Goal: Task Accomplishment & Management: Manage account settings

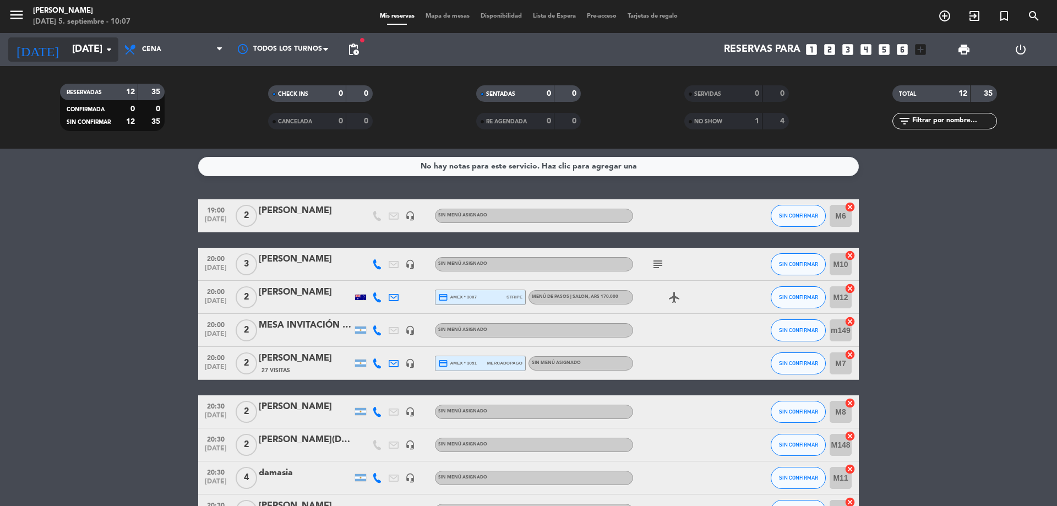
click at [73, 47] on input "[DATE]" at bounding box center [131, 50] width 128 height 22
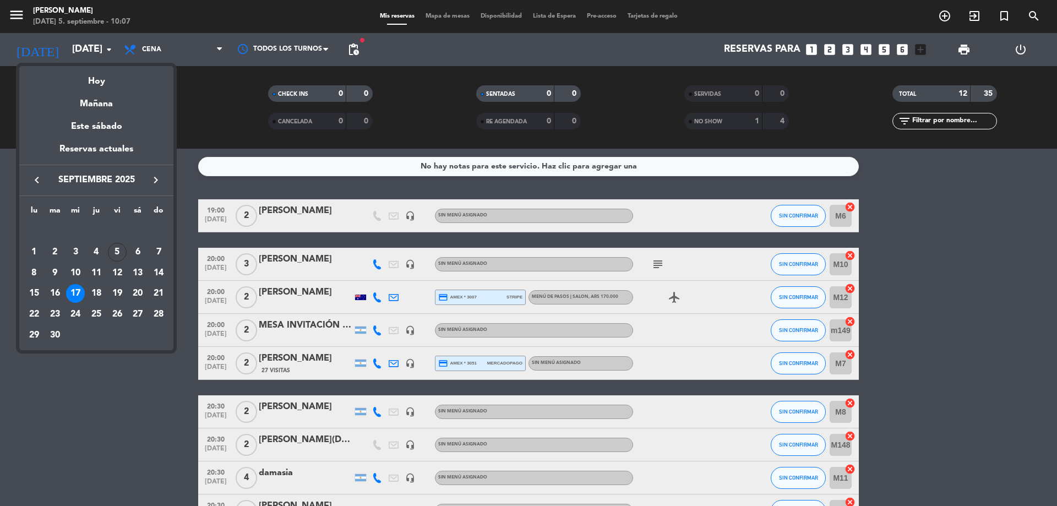
click at [107, 78] on div "Hoy" at bounding box center [96, 77] width 154 height 23
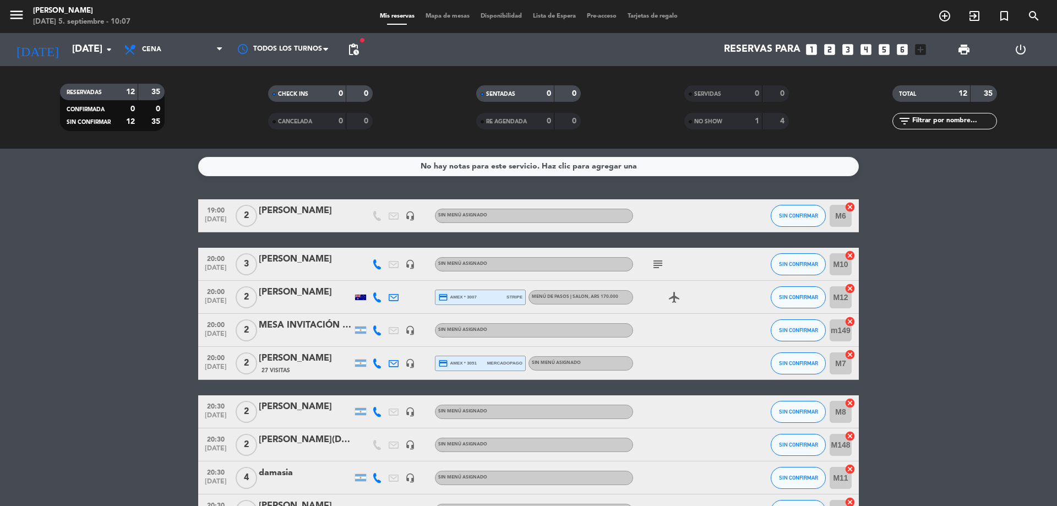
type input "[DATE]"
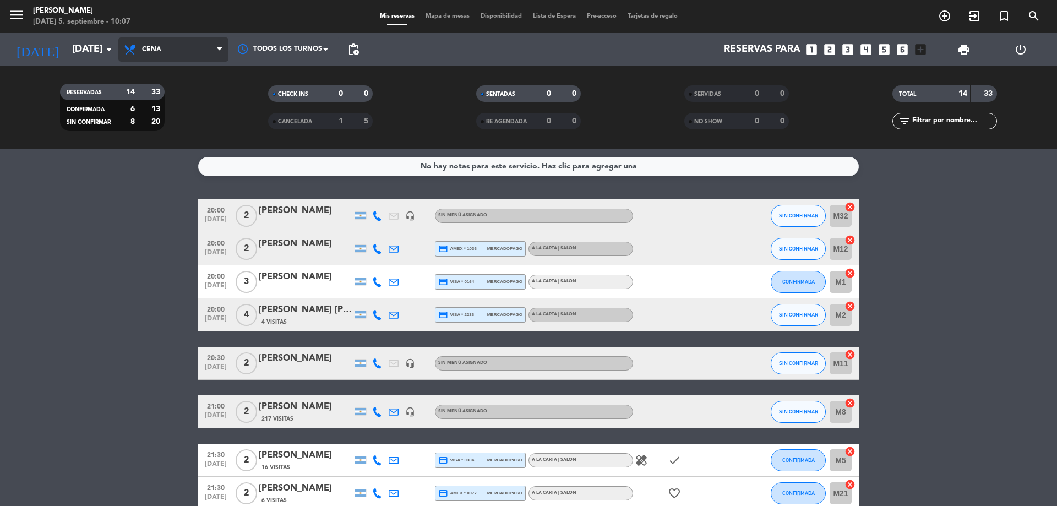
click at [166, 48] on span "Cena" at bounding box center [173, 49] width 110 height 24
click at [169, 95] on div "menu [PERSON_NAME] [DATE] 5. septiembre - 10:07 Mis reservas Mapa de mesas Disp…" at bounding box center [528, 74] width 1057 height 149
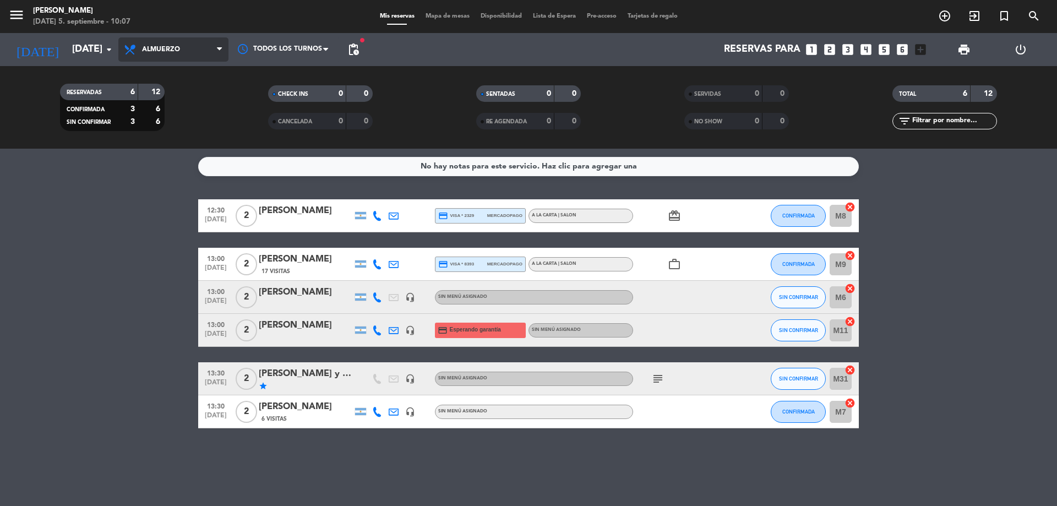
click at [144, 43] on span "Almuerzo" at bounding box center [173, 49] width 110 height 24
click at [146, 117] on div "menu [PERSON_NAME] [DATE] 5. septiembre - 10:07 Mis reservas Mapa de mesas Disp…" at bounding box center [528, 74] width 1057 height 149
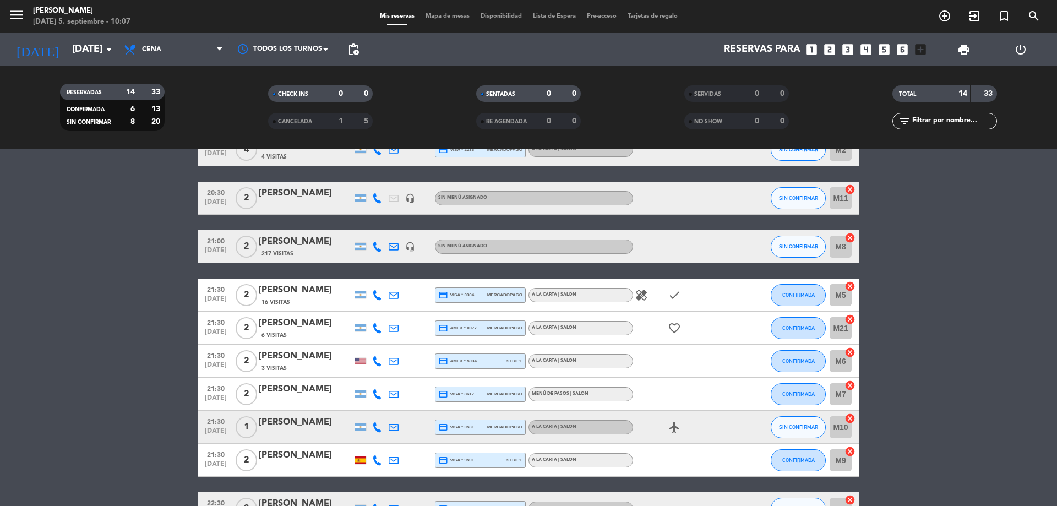
scroll to position [273, 0]
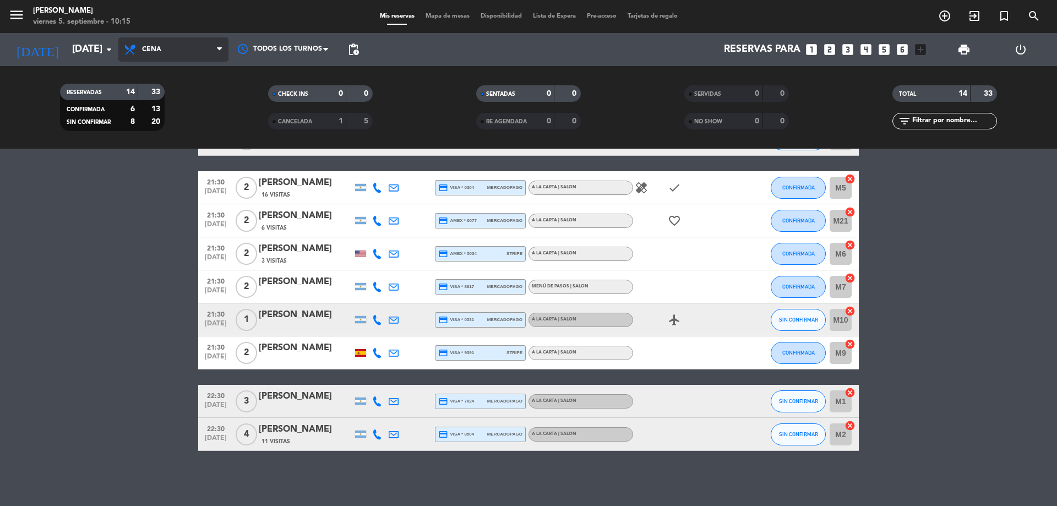
click at [154, 48] on span "Cena" at bounding box center [151, 50] width 19 height 8
click at [155, 95] on div "menu [PERSON_NAME] [DATE] 5. septiembre - 10:15 Mis reservas Mapa de mesas Disp…" at bounding box center [528, 74] width 1057 height 149
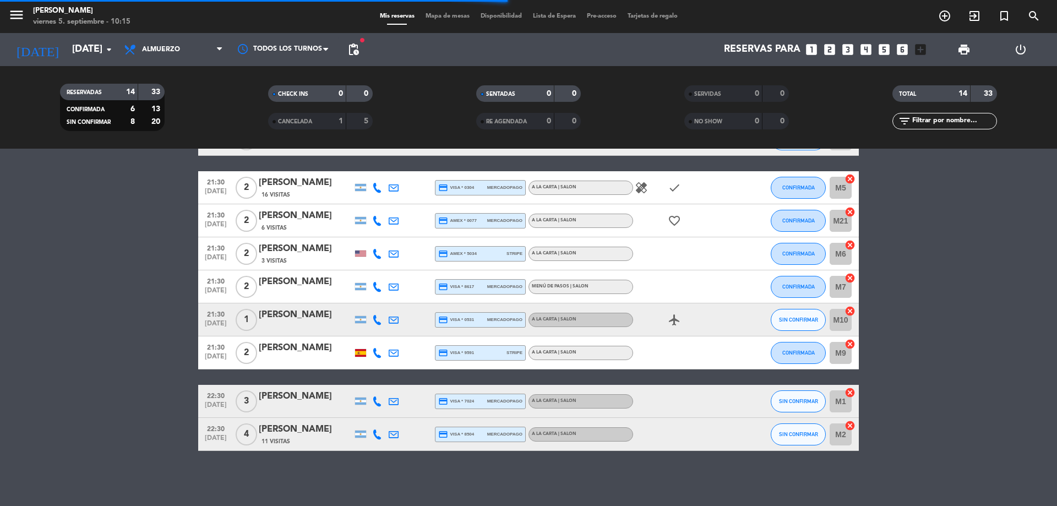
scroll to position [0, 0]
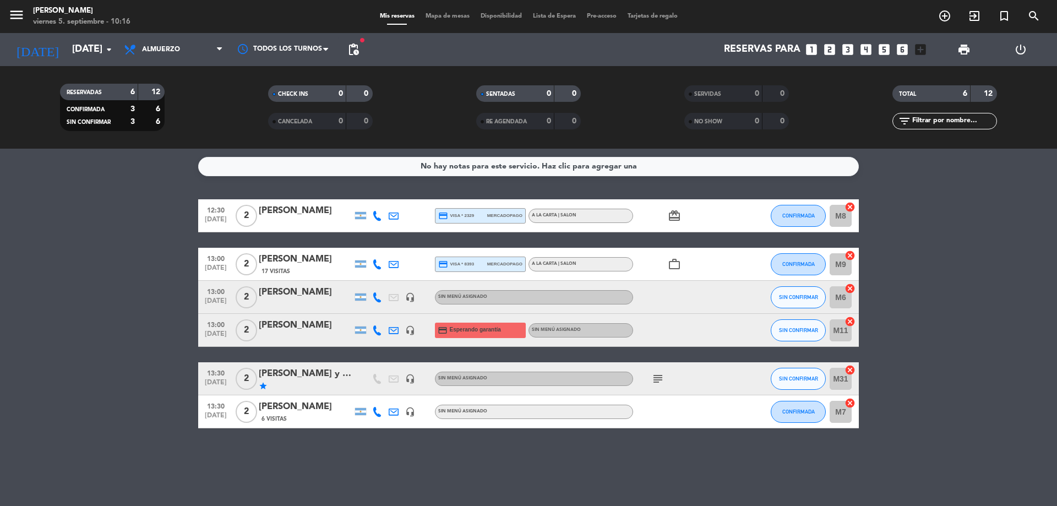
click at [290, 266] on div "[PERSON_NAME]" at bounding box center [306, 259] width 94 height 14
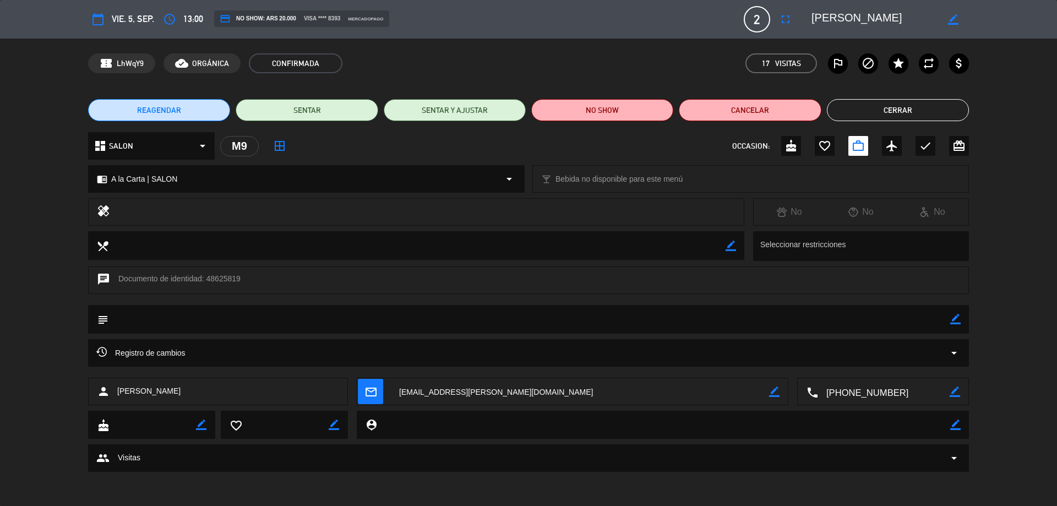
click at [954, 20] on icon "border_color" at bounding box center [953, 19] width 10 height 10
drag, startPoint x: 891, startPoint y: 18, endPoint x: 794, endPoint y: 10, distance: 96.7
click at [794, 10] on div "calendar_today vie. 5, sep. access_time 13:00 credit_card NO SHOW: ARS 20.000 v…" at bounding box center [528, 19] width 881 height 26
type textarea "CONSULADO [PERSON_NAME]"
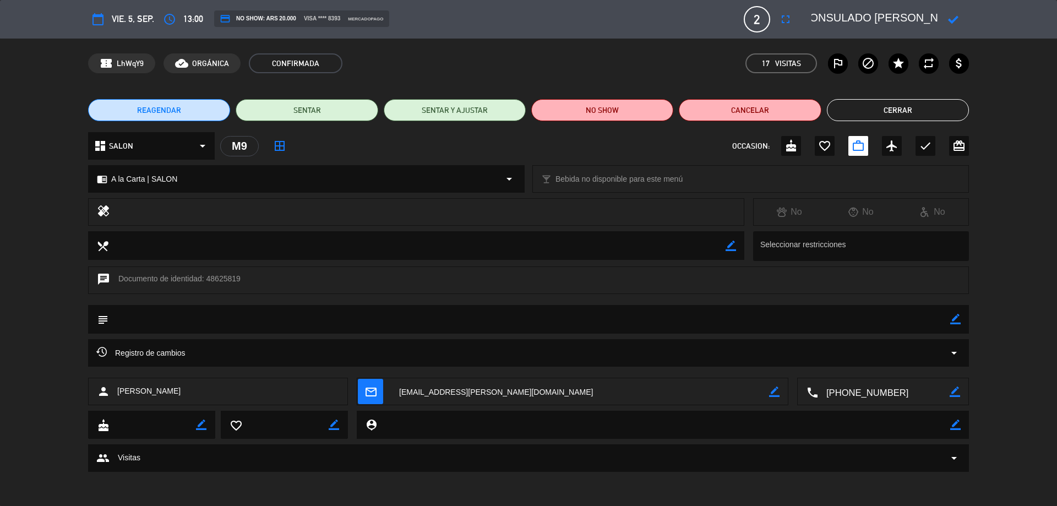
click at [955, 14] on icon at bounding box center [953, 19] width 10 height 10
click at [901, 107] on button "Cerrar" at bounding box center [898, 110] width 142 height 22
